Goal: Find specific page/section: Find specific page/section

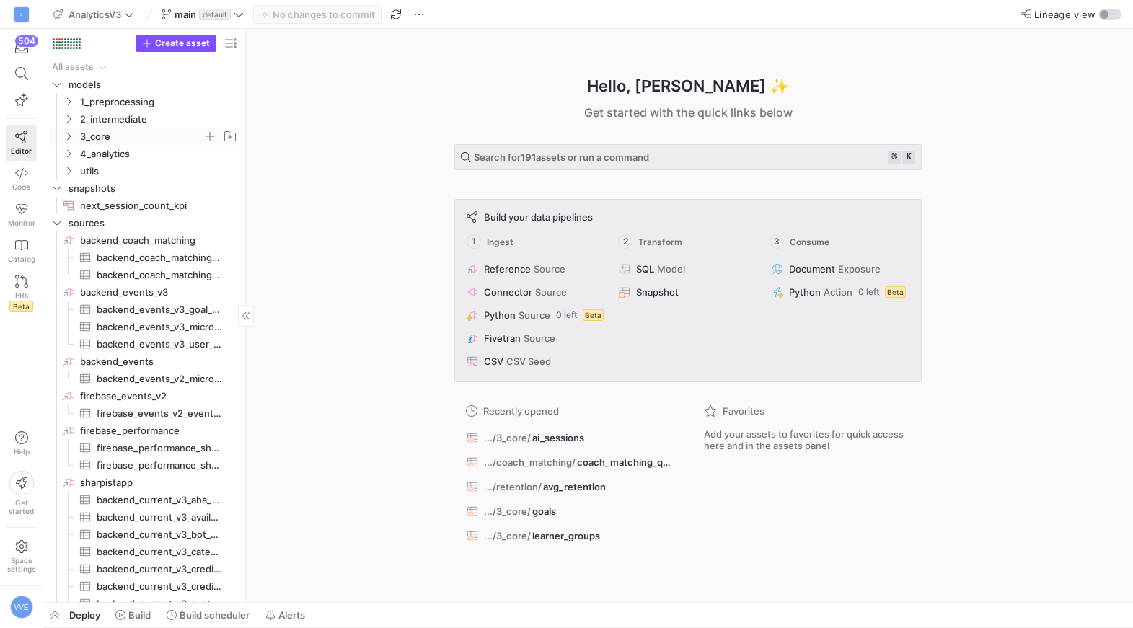
click at [120, 141] on span "3_core" at bounding box center [141, 136] width 123 height 17
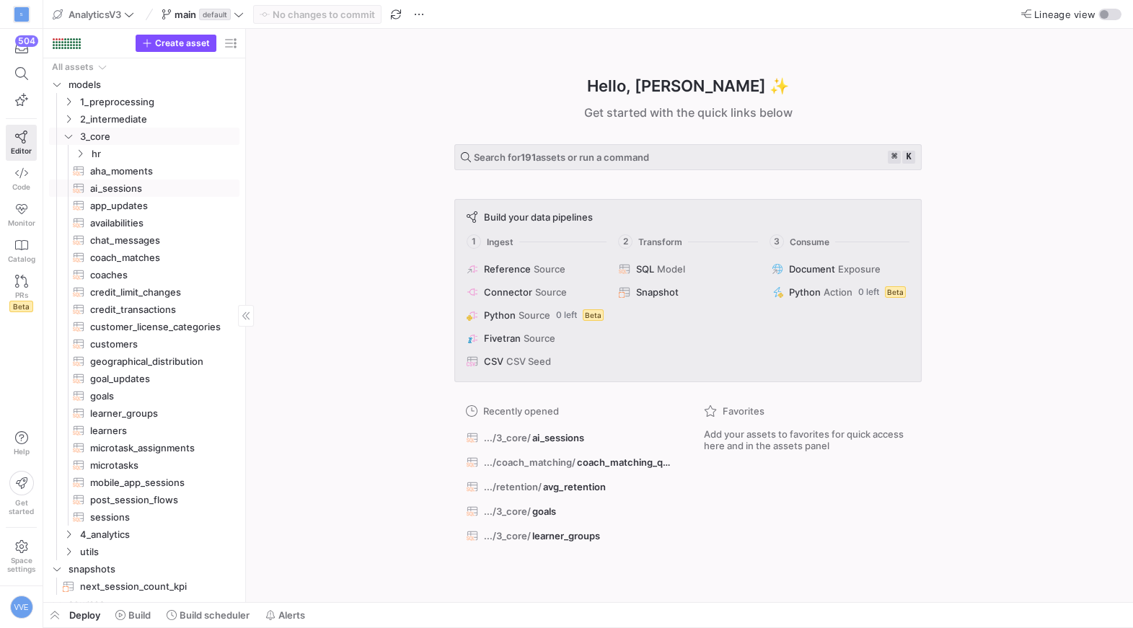
click at [144, 182] on span "ai_sessions​​​​​​​​​​" at bounding box center [156, 188] width 133 height 17
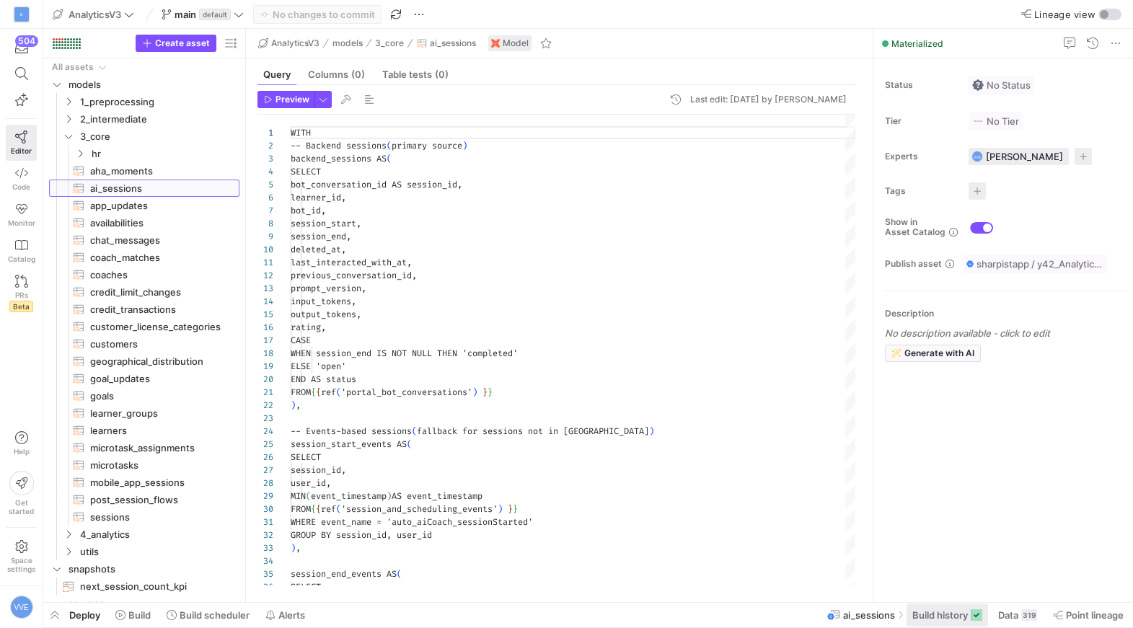
scroll to position [130, 0]
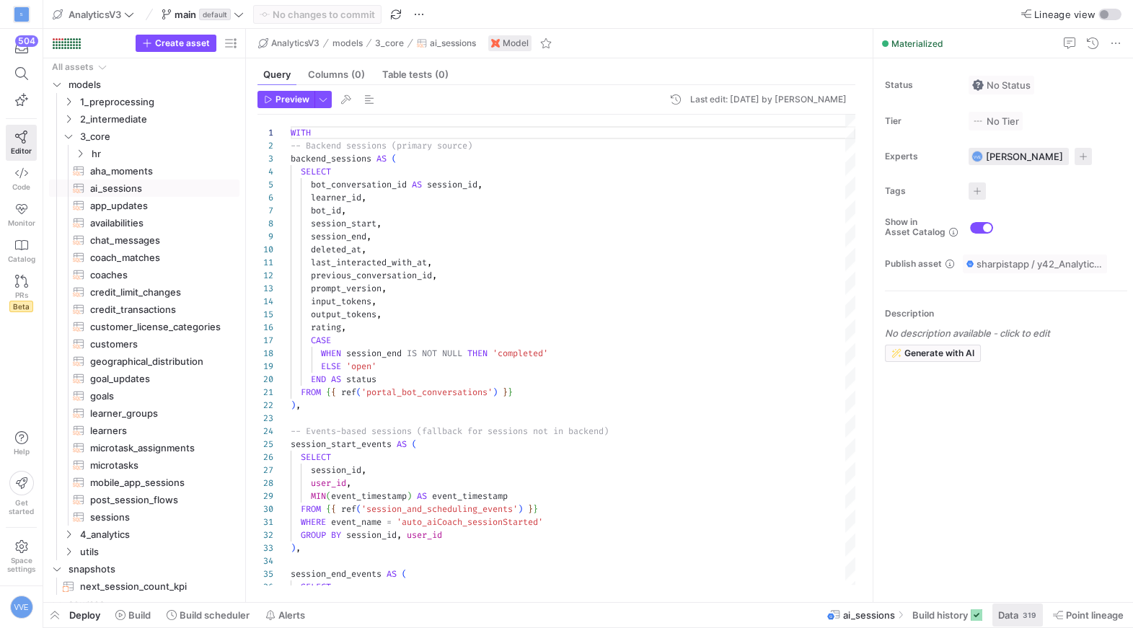
click at [993, 622] on span at bounding box center [1018, 615] width 50 height 23
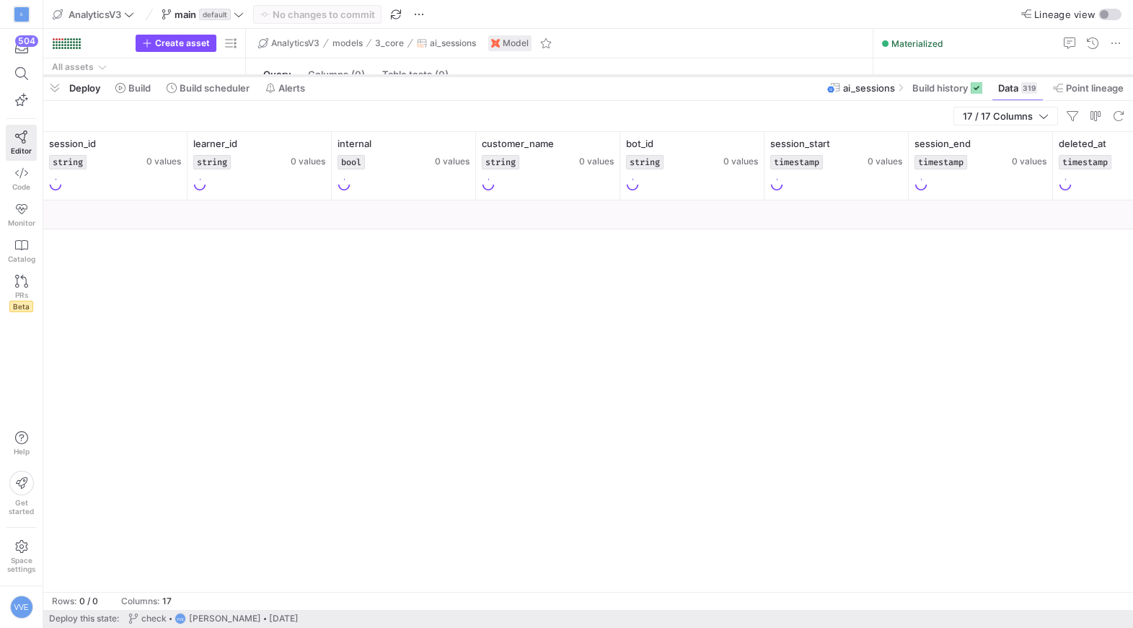
drag, startPoint x: 556, startPoint y: 364, endPoint x: 563, endPoint y: 74, distance: 290.0
click at [563, 74] on div at bounding box center [588, 76] width 1090 height 6
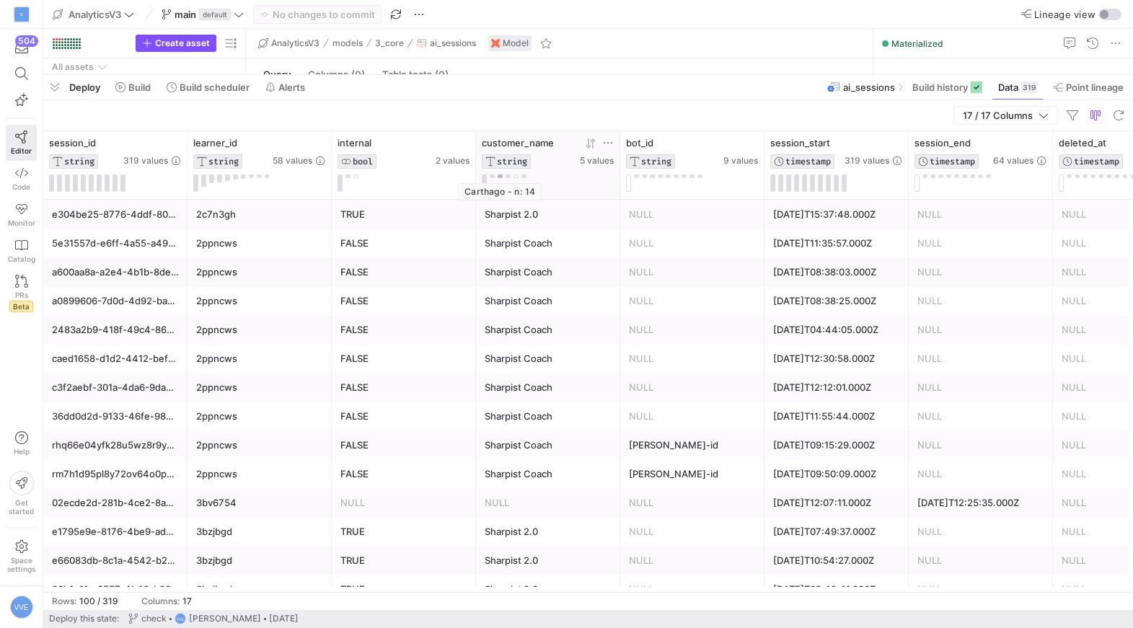
click at [498, 175] on button at bounding box center [500, 177] width 5 height 4
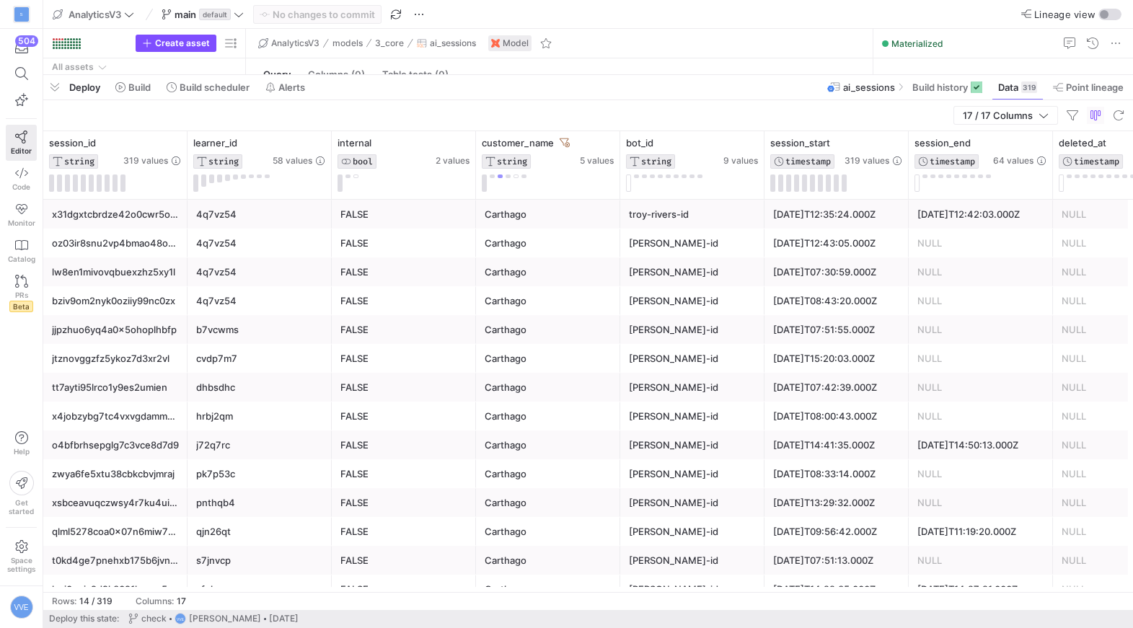
scroll to position [17, 0]
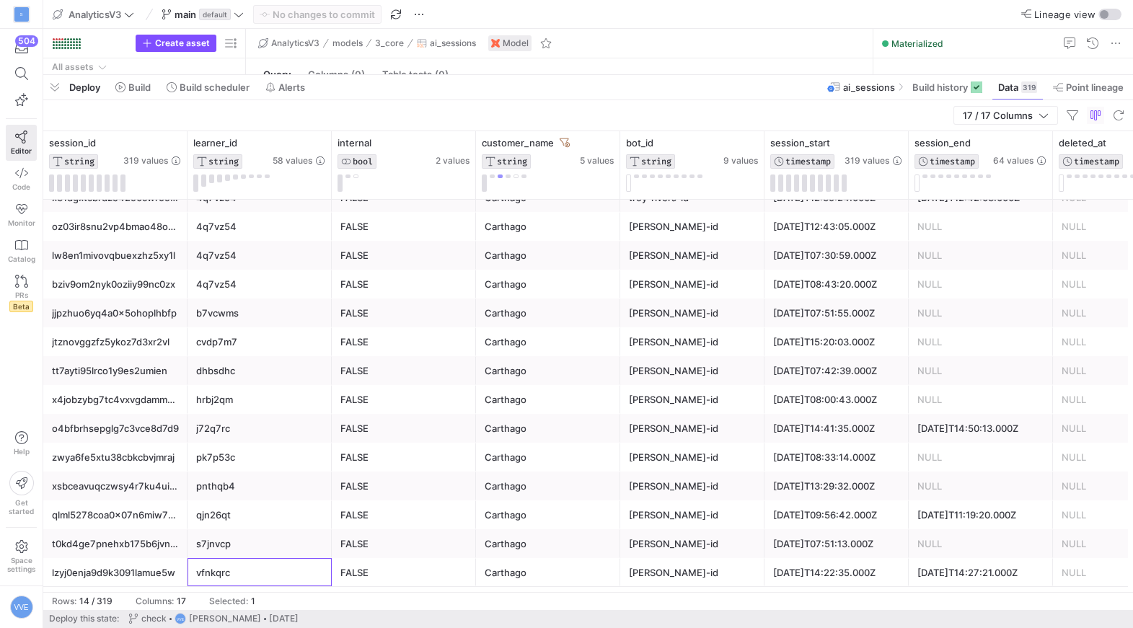
click at [278, 570] on div "vfnkqrc" at bounding box center [259, 573] width 127 height 28
